Goal: Navigation & Orientation: Find specific page/section

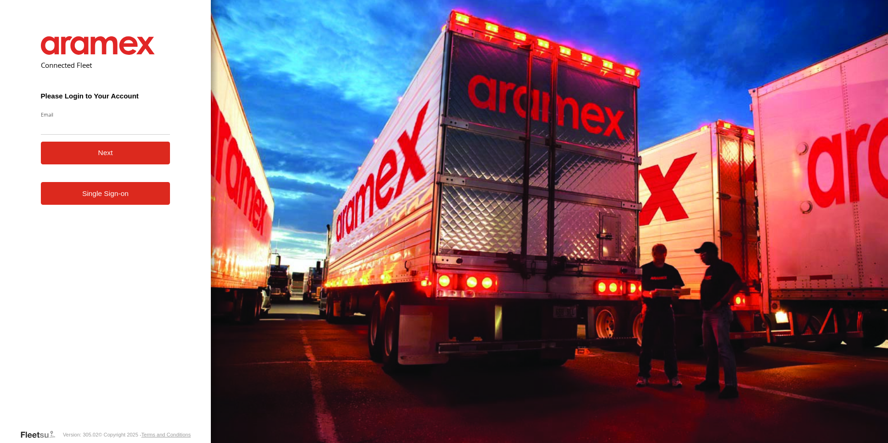
click at [136, 262] on form "Connected Fleet Please Login to Your Account Email Enter a valid login email ad…" at bounding box center [106, 225] width 158 height 407
click at [138, 200] on link "Single Sign-on" at bounding box center [106, 193] width 130 height 23
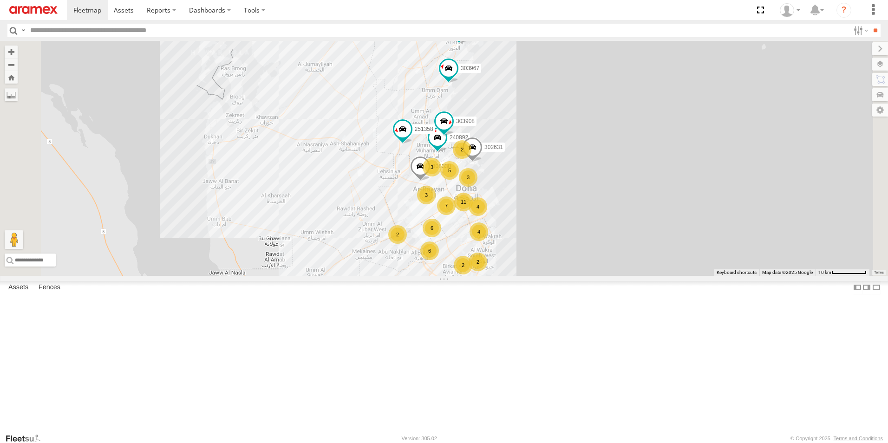
click at [198, 32] on input "text" at bounding box center [437, 30] width 823 height 13
click at [870, 24] on input "**" at bounding box center [875, 30] width 11 height 13
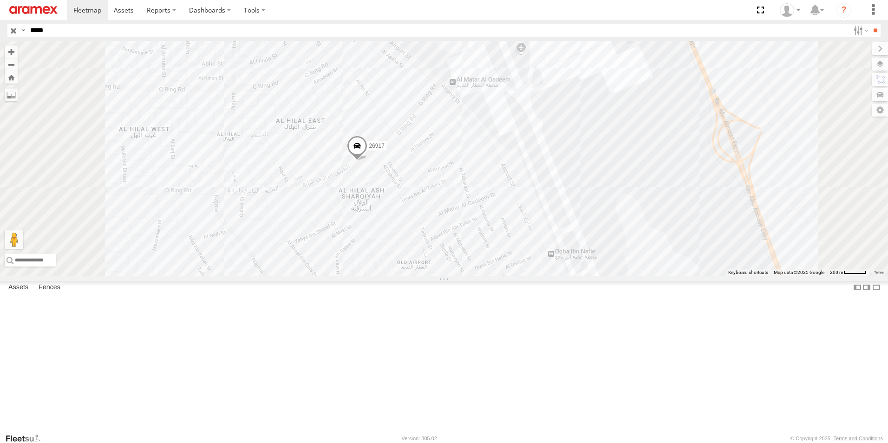
click at [368, 161] on span at bounding box center [357, 148] width 20 height 25
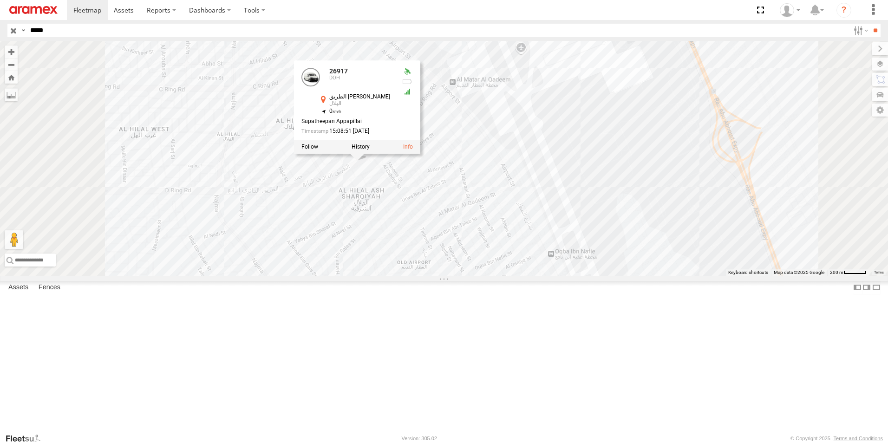
click at [642, 210] on div "26917 26917 DOH الطريق الدائري الرابع الهلال 25.25684 , 51.54916 0 Supatheepan …" at bounding box center [444, 158] width 888 height 235
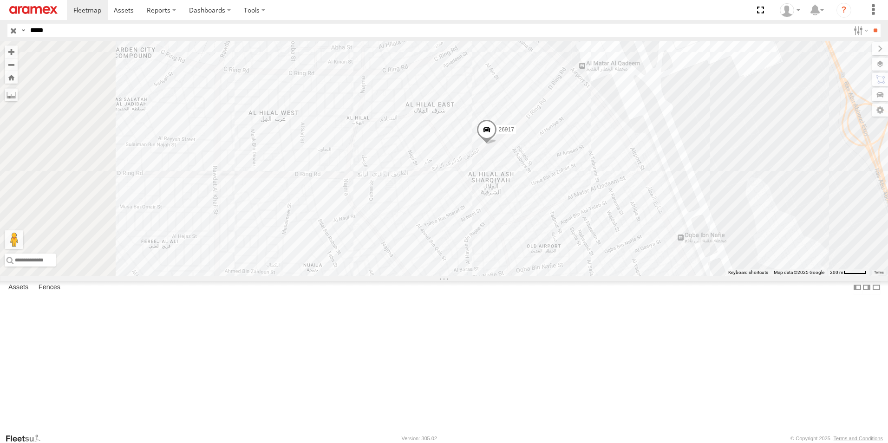
drag, startPoint x: 641, startPoint y: 201, endPoint x: 768, endPoint y: 180, distance: 128.6
click at [768, 180] on div "26917" at bounding box center [444, 158] width 888 height 235
click at [497, 145] on span at bounding box center [486, 131] width 20 height 25
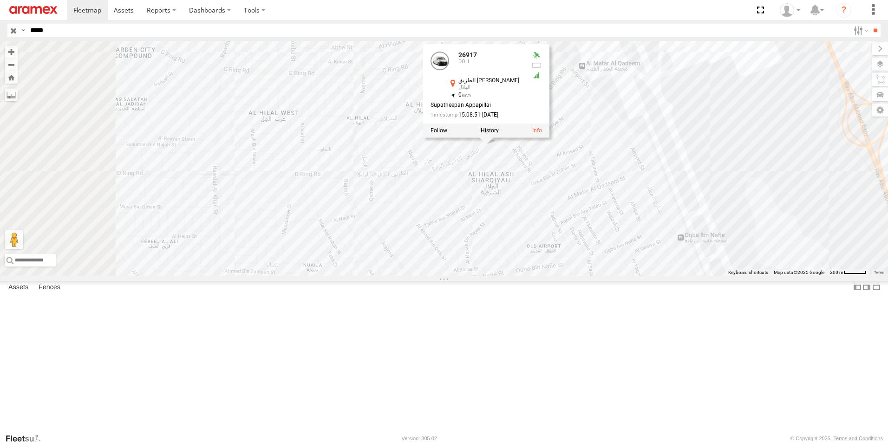
click at [770, 190] on div "26917 26917 DOH الطريق الدائري الرابع الهلال 25.25684 , 51.54916 0 Supatheepan …" at bounding box center [444, 158] width 888 height 235
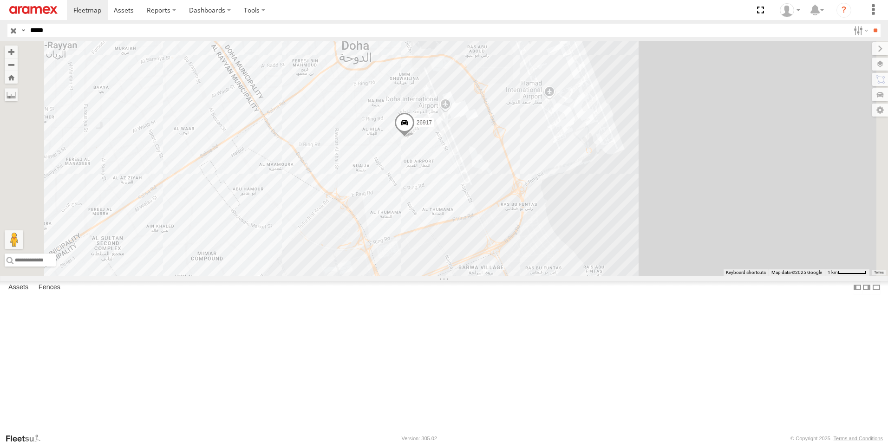
drag, startPoint x: 619, startPoint y: 267, endPoint x: 605, endPoint y: 276, distance: 16.4
click at [619, 267] on div "26917" at bounding box center [444, 158] width 888 height 235
click at [109, 33] on input "*****" at bounding box center [437, 30] width 823 height 13
type input "******"
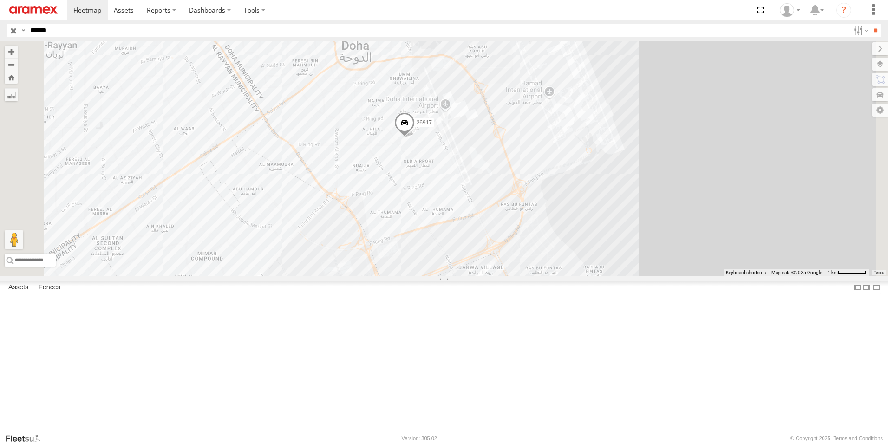
click at [870, 24] on input "**" at bounding box center [875, 30] width 11 height 13
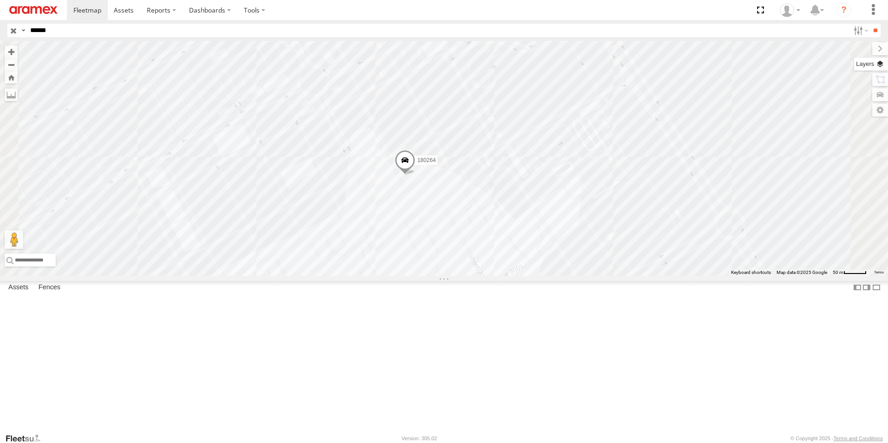
click at [885, 65] on label at bounding box center [871, 64] width 34 height 13
click at [0, 0] on div "Basemaps" at bounding box center [0, 0] width 0 height 0
click at [0, 0] on label at bounding box center [0, 0] width 0 height 0
click at [0, 0] on label "Roadmap" at bounding box center [0, 0] width 0 height 0
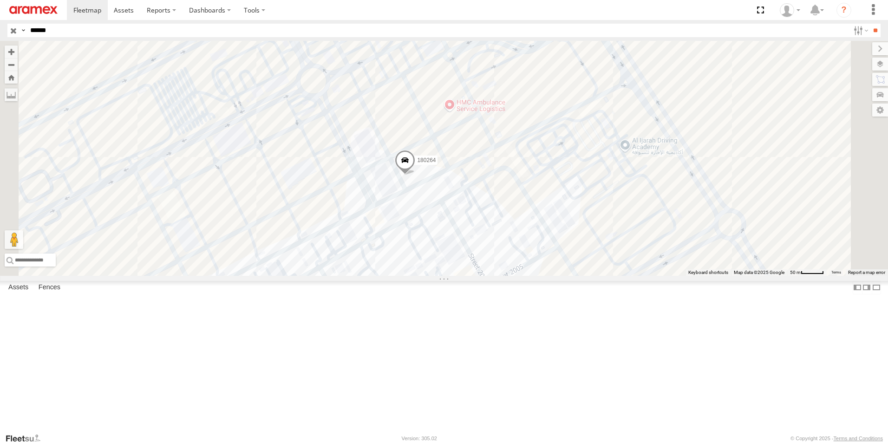
click at [0, 0] on span "Satellite + Roadmap" at bounding box center [0, 0] width 0 height 0
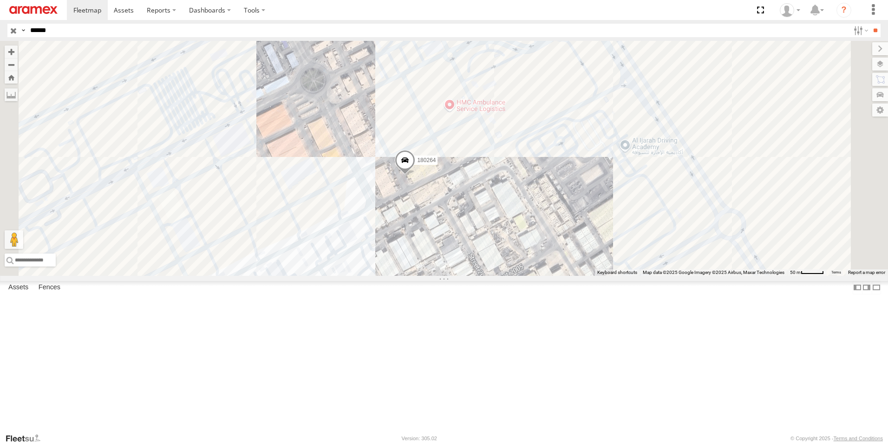
click at [0, 0] on label at bounding box center [0, 0] width 0 height 0
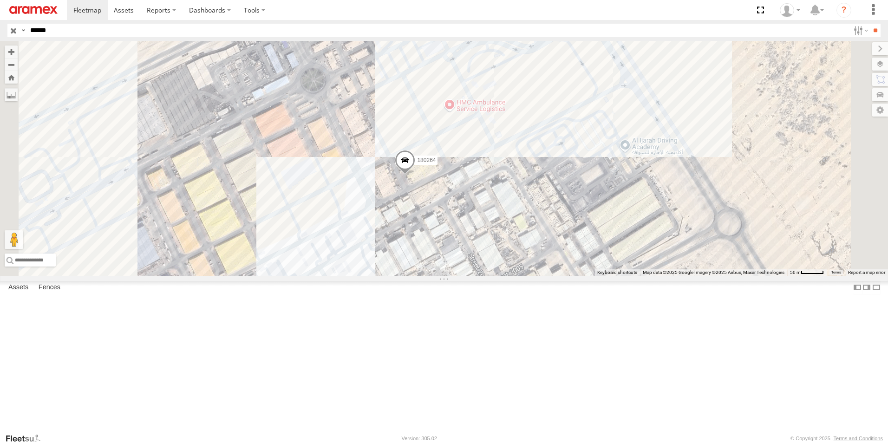
click at [0, 0] on span "Fences" at bounding box center [0, 0] width 0 height 0
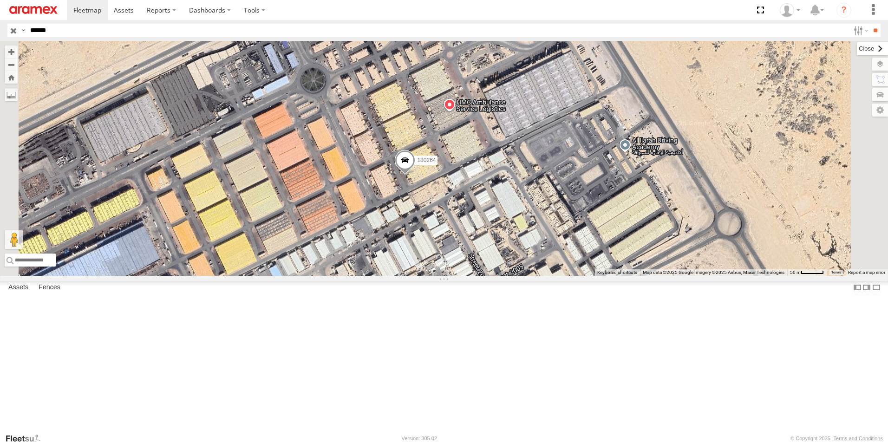
click at [857, 45] on label at bounding box center [872, 48] width 31 height 13
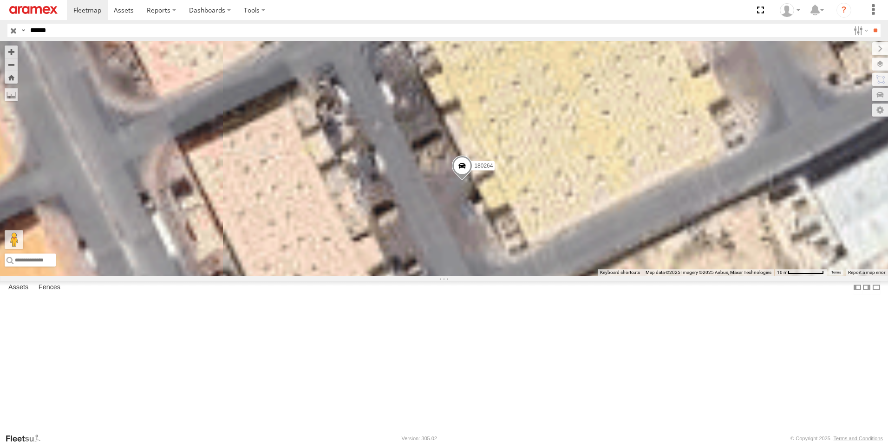
drag, startPoint x: 589, startPoint y: 309, endPoint x: 572, endPoint y: 222, distance: 87.9
click at [572, 222] on div "180264" at bounding box center [444, 158] width 888 height 235
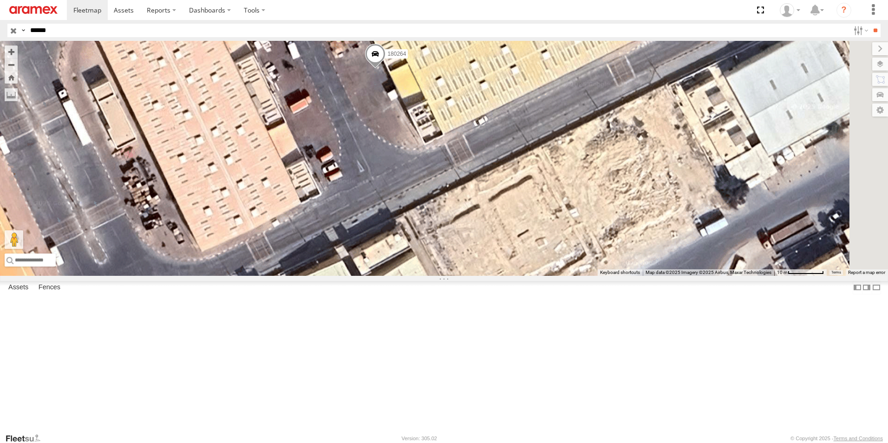
drag, startPoint x: 586, startPoint y: 250, endPoint x: 503, endPoint y: 151, distance: 129.3
click at [503, 151] on div "180264" at bounding box center [444, 158] width 888 height 235
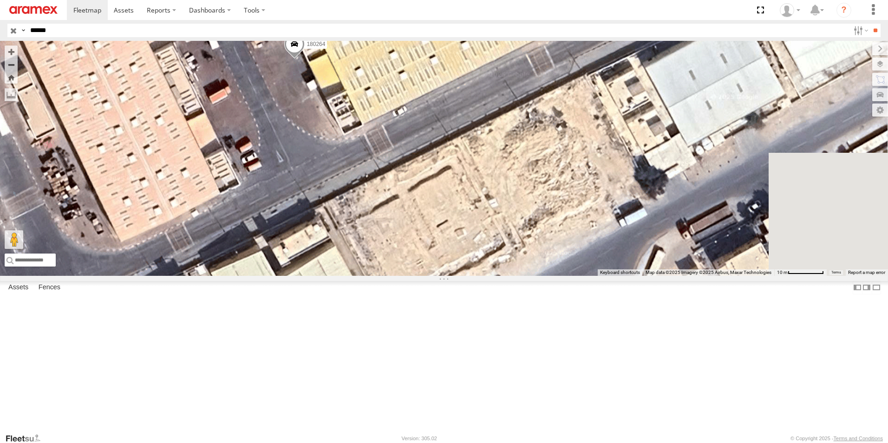
drag, startPoint x: 509, startPoint y: 172, endPoint x: 429, endPoint y: 163, distance: 80.5
click at [429, 163] on div "180264" at bounding box center [444, 158] width 888 height 235
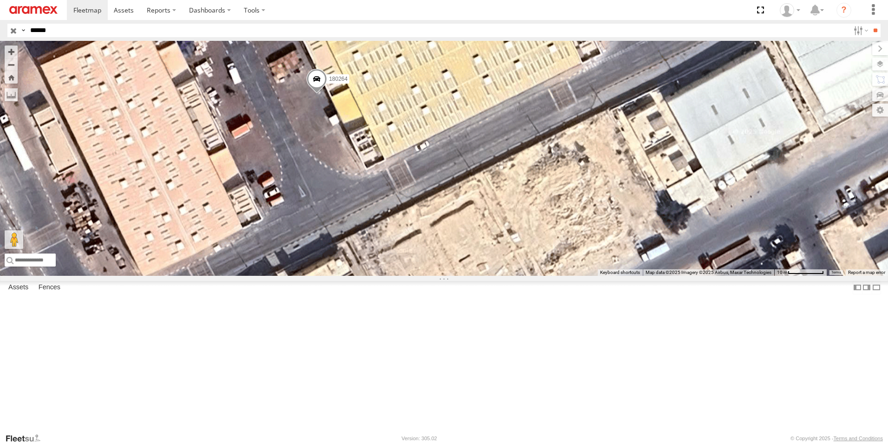
drag, startPoint x: 537, startPoint y: 258, endPoint x: 667, endPoint y: 379, distance: 177.9
click at [667, 276] on div "180264" at bounding box center [444, 158] width 888 height 235
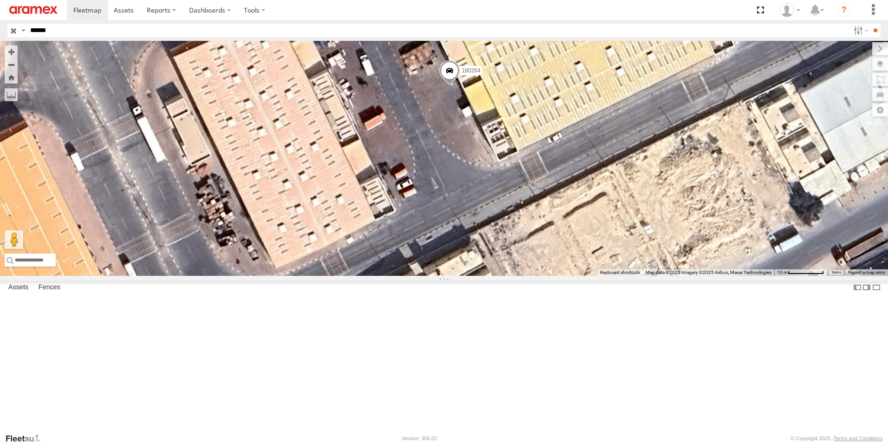
drag, startPoint x: 535, startPoint y: 323, endPoint x: 553, endPoint y: 234, distance: 91.6
click at [553, 234] on div "180264" at bounding box center [444, 158] width 888 height 235
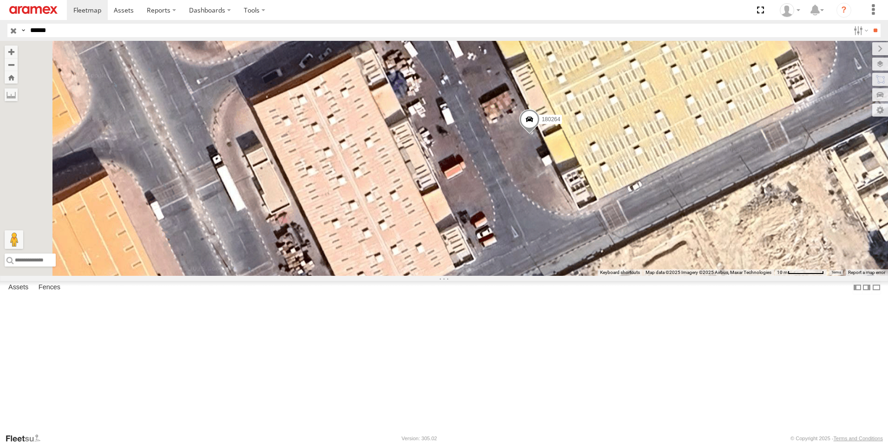
drag, startPoint x: 565, startPoint y: 260, endPoint x: 642, endPoint y: 316, distance: 95.3
click at [642, 276] on div "180264" at bounding box center [444, 158] width 888 height 235
click at [881, 63] on label at bounding box center [871, 64] width 34 height 13
click at [0, 0] on span "Roadmap" at bounding box center [0, 0] width 0 height 0
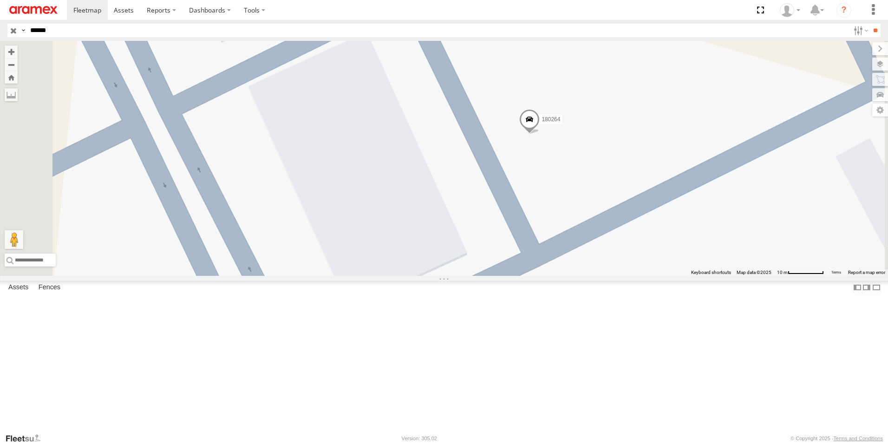
click at [0, 0] on span "Default" at bounding box center [0, 0] width 0 height 0
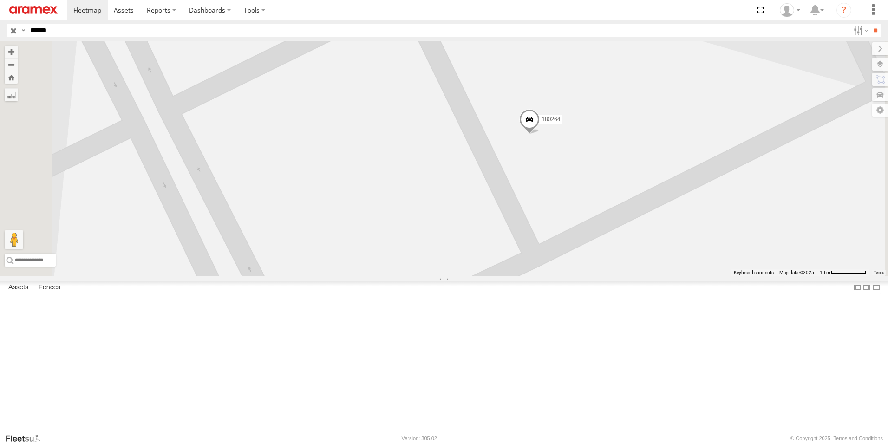
click at [0, 0] on label at bounding box center [0, 0] width 0 height 0
click at [857, 53] on label at bounding box center [872, 48] width 31 height 13
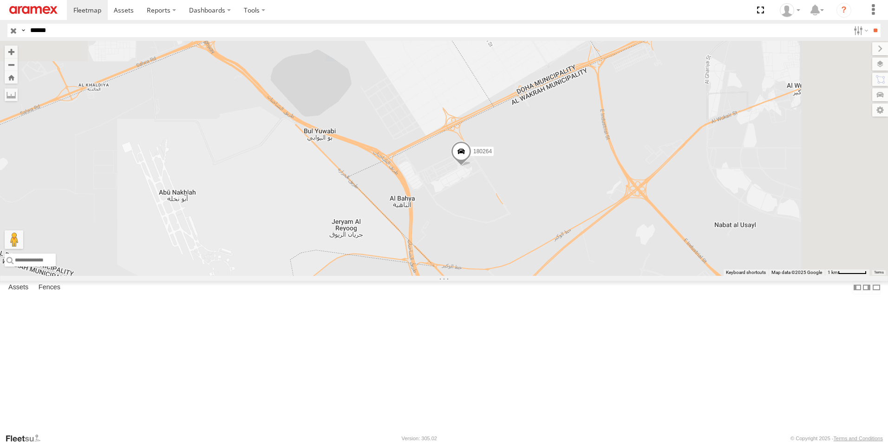
drag, startPoint x: 690, startPoint y: 99, endPoint x: 614, endPoint y: 216, distance: 139.5
click at [614, 216] on div "180264" at bounding box center [444, 158] width 888 height 235
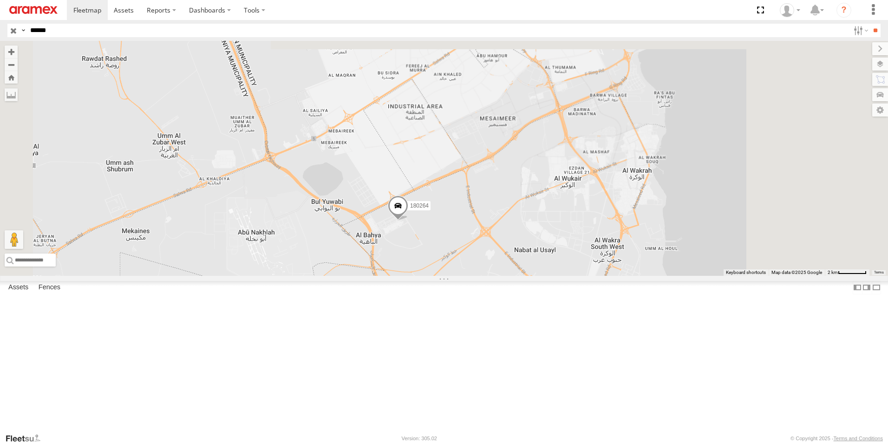
drag, startPoint x: 592, startPoint y: 224, endPoint x: 588, endPoint y: 228, distance: 5.6
click at [588, 228] on div "180264" at bounding box center [444, 158] width 888 height 235
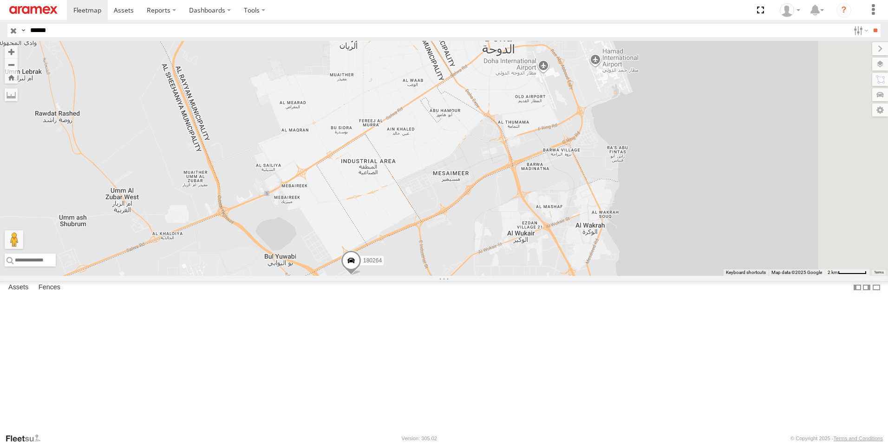
click at [13, 29] on input "button" at bounding box center [13, 30] width 12 height 13
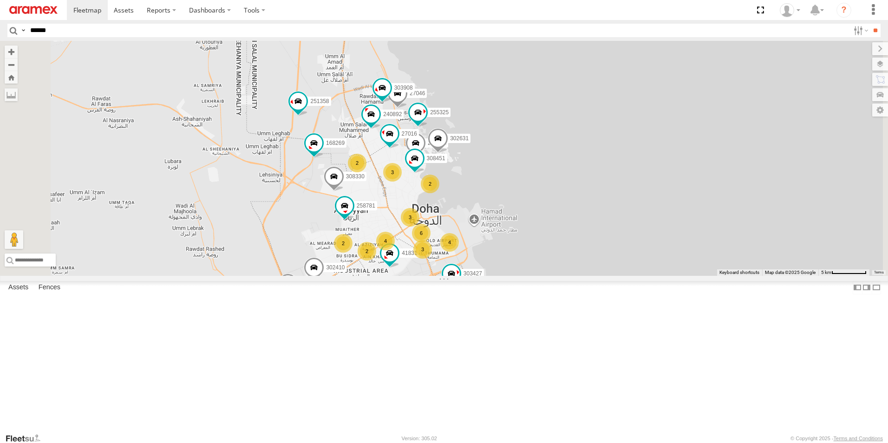
drag, startPoint x: 572, startPoint y: 291, endPoint x: 622, endPoint y: 146, distance: 153.1
click at [622, 146] on div "308330 303967 251358 304072 302631 168269 255325 240892 4 303427 3 4 3 5 258781…" at bounding box center [444, 158] width 888 height 235
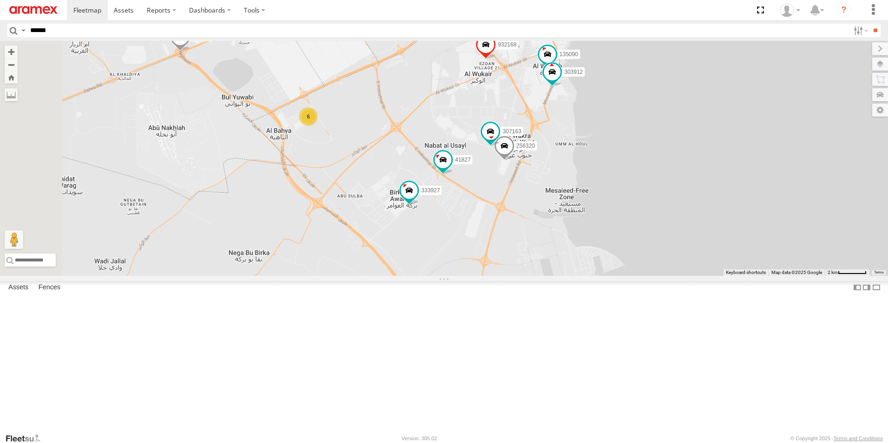
drag, startPoint x: 598, startPoint y: 332, endPoint x: 666, endPoint y: 226, distance: 125.5
click at [666, 226] on div "308330 303967 251358 304072 302631 168269 255325 240892 258781 27046 263821 328…" at bounding box center [444, 158] width 888 height 235
click at [318, 126] on div "6" at bounding box center [308, 117] width 19 height 19
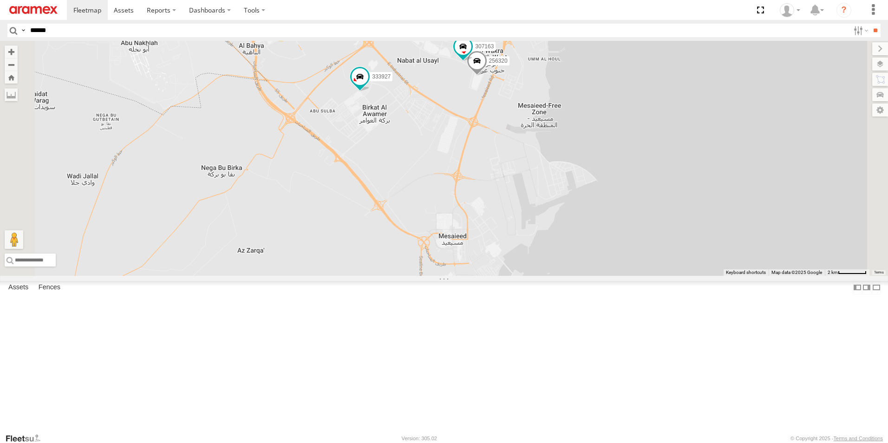
drag, startPoint x: 428, startPoint y: 199, endPoint x: 517, endPoint y: 329, distance: 157.5
click at [517, 276] on div "308330 303967 251358 304072 302631 168269 255325 240892 258781 27046 263821 328…" at bounding box center [444, 158] width 888 height 235
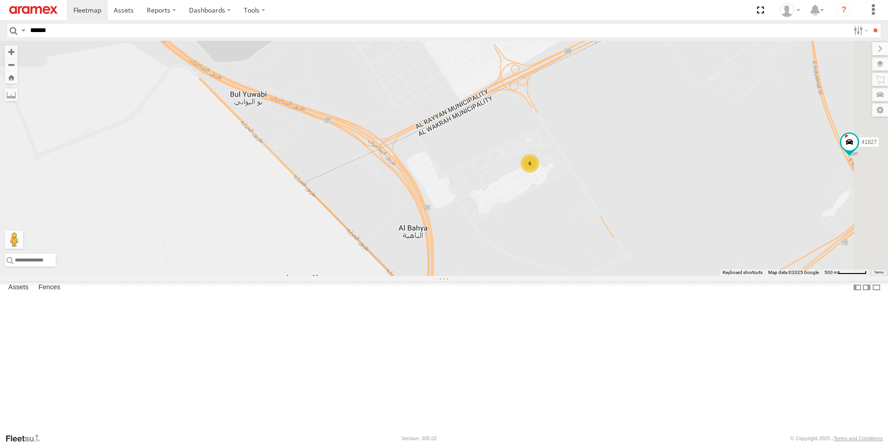
drag, startPoint x: 522, startPoint y: 287, endPoint x: 401, endPoint y: 161, distance: 174.5
click at [401, 161] on div "308330 303967 251358 304072 302631 168269 255325 240892 258781 27046 263821 328…" at bounding box center [444, 158] width 888 height 235
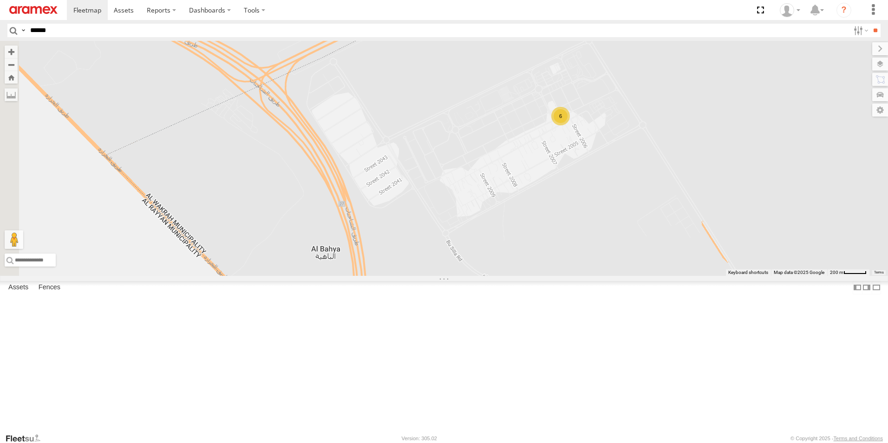
drag, startPoint x: 581, startPoint y: 214, endPoint x: 785, endPoint y: 277, distance: 213.0
click at [785, 276] on div "308330 303967 251358 304072 302631 168269 255325 240892 258781 27046 263821 328…" at bounding box center [444, 158] width 888 height 235
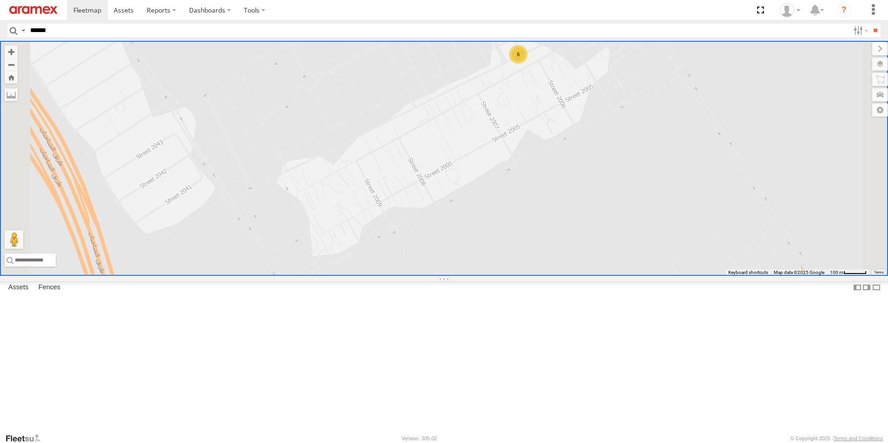
click at [345, 13] on section at bounding box center [476, 10] width 819 height 20
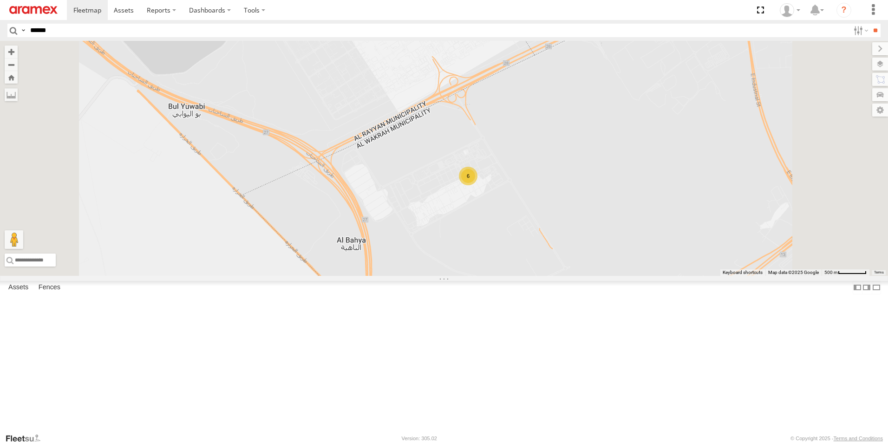
drag, startPoint x: 601, startPoint y: 144, endPoint x: 599, endPoint y: 248, distance: 104.6
click at [599, 248] on div "6" at bounding box center [444, 158] width 888 height 235
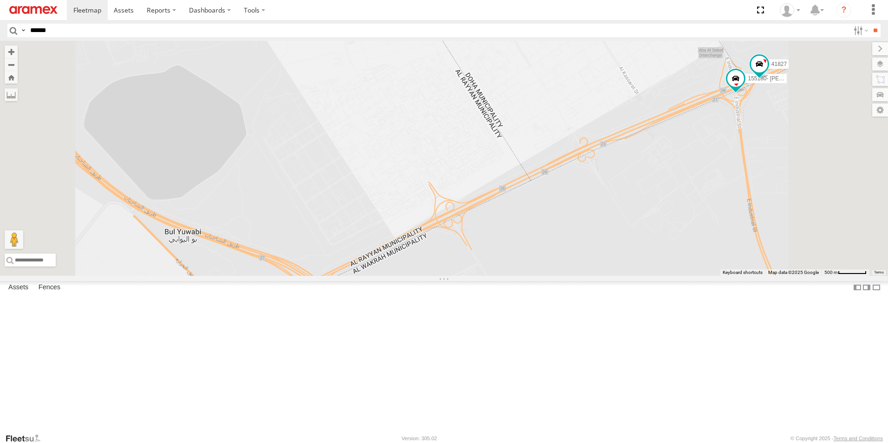
drag, startPoint x: 604, startPoint y: 177, endPoint x: 605, endPoint y: 183, distance: 5.2
click at [605, 183] on div "6 41827 155180- [PERSON_NAME]" at bounding box center [444, 158] width 888 height 235
